Goal: Navigation & Orientation: Find specific page/section

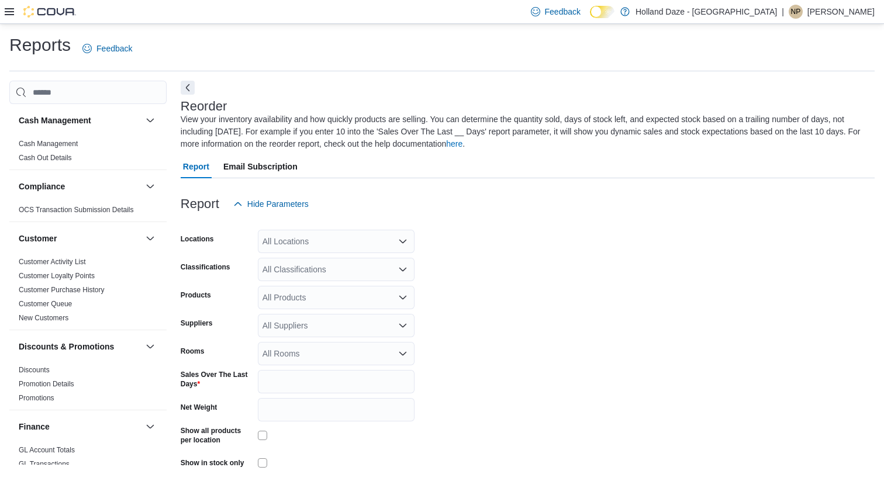
click at [4, 19] on div "Feedback Dark Mode Holland Daze - Brampton | Np Niko p" at bounding box center [442, 12] width 884 height 24
click at [5, 12] on icon at bounding box center [9, 11] width 9 height 7
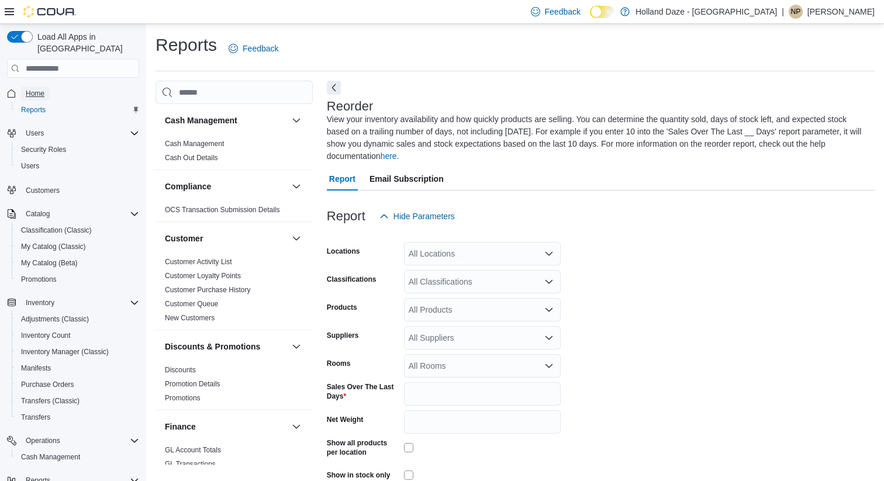
click at [32, 89] on span "Home" at bounding box center [35, 93] width 19 height 9
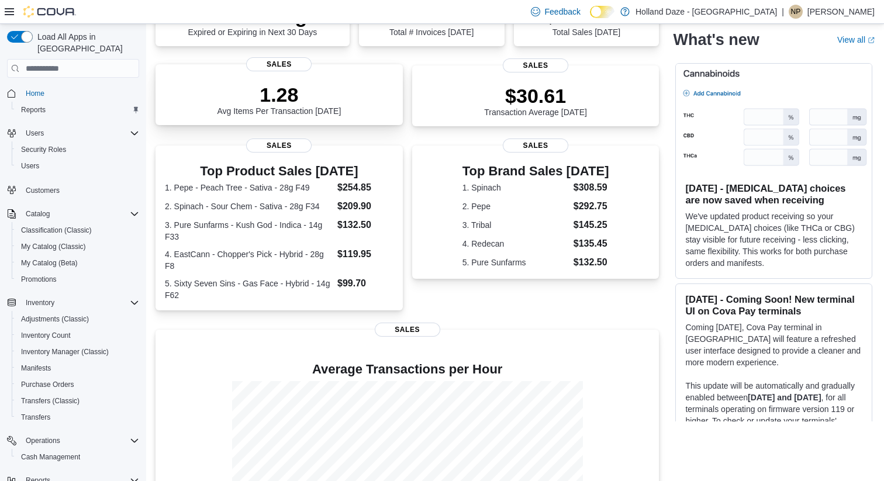
scroll to position [224, 0]
